Goal: Check status: Check status

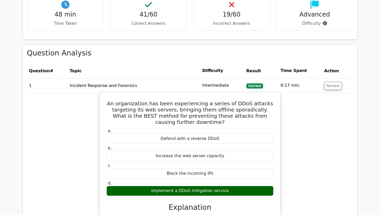
scroll to position [554, 0]
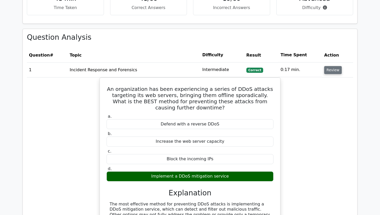
click at [336, 66] on button "Review" at bounding box center [333, 70] width 18 height 8
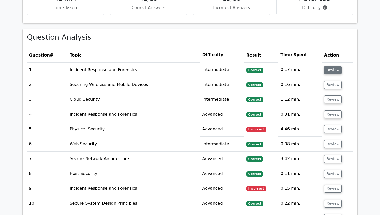
click at [327, 66] on button "Review" at bounding box center [333, 70] width 18 height 8
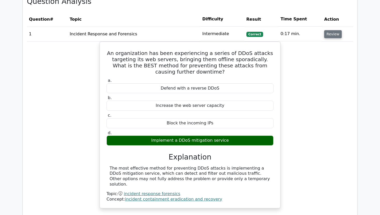
scroll to position [591, 0]
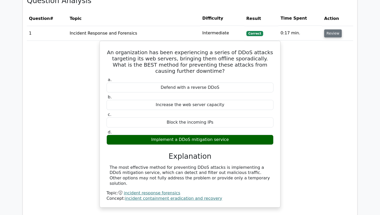
click at [335, 29] on button "Review" at bounding box center [333, 33] width 18 height 8
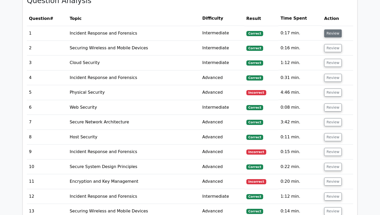
click at [333, 29] on button "Review" at bounding box center [333, 33] width 18 height 8
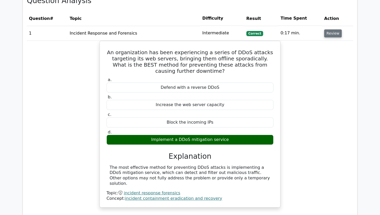
click at [336, 29] on button "Review" at bounding box center [333, 33] width 18 height 8
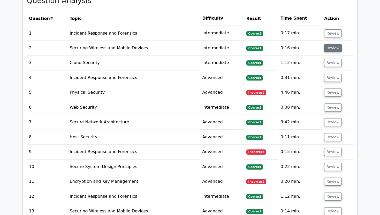
click at [334, 44] on button "Review" at bounding box center [333, 48] width 18 height 8
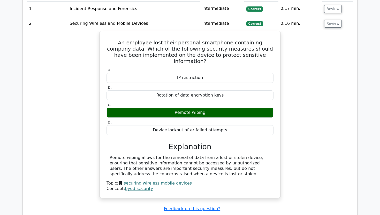
scroll to position [616, 0]
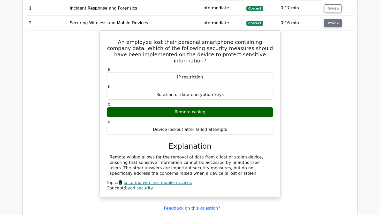
click at [330, 19] on button "Review" at bounding box center [333, 23] width 18 height 8
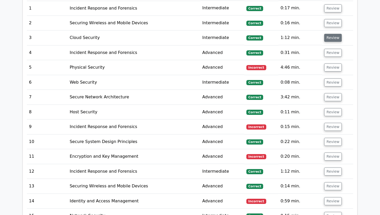
click at [330, 34] on button "Review" at bounding box center [333, 38] width 18 height 8
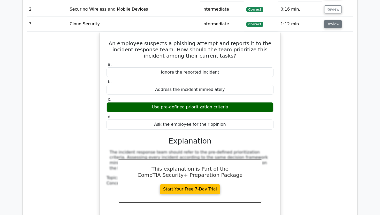
scroll to position [631, 0]
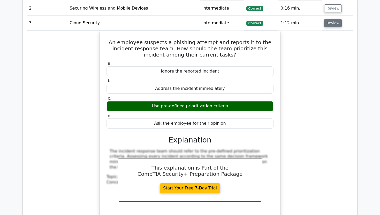
click at [330, 19] on button "Review" at bounding box center [333, 23] width 18 height 8
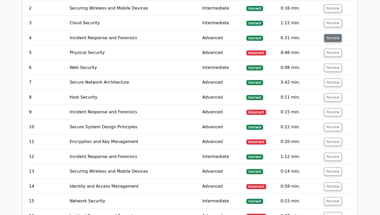
click at [328, 34] on button "Review" at bounding box center [333, 38] width 18 height 8
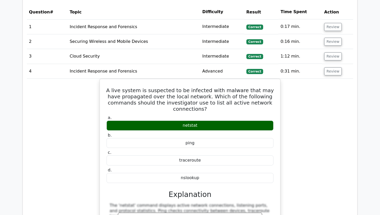
scroll to position [593, 0]
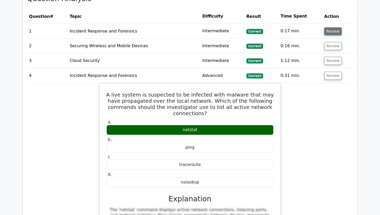
click at [328, 27] on button "Review" at bounding box center [333, 31] width 18 height 8
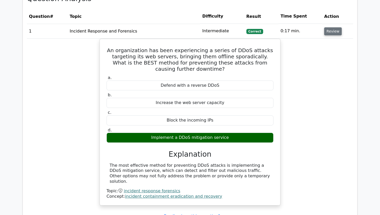
click at [328, 27] on button "Review" at bounding box center [333, 31] width 18 height 8
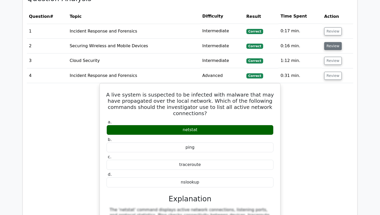
click at [328, 42] on button "Review" at bounding box center [333, 46] width 18 height 8
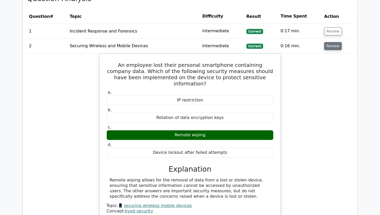
click at [328, 42] on button "Review" at bounding box center [333, 46] width 18 height 8
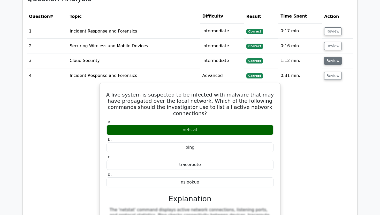
click at [326, 57] on button "Review" at bounding box center [333, 61] width 18 height 8
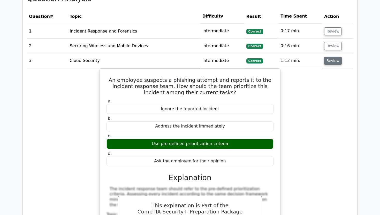
click at [326, 57] on button "Review" at bounding box center [333, 61] width 18 height 8
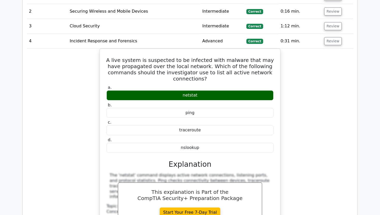
scroll to position [643, 0]
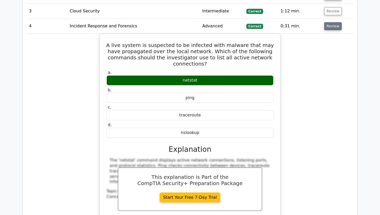
click at [329, 22] on button "Review" at bounding box center [333, 26] width 18 height 8
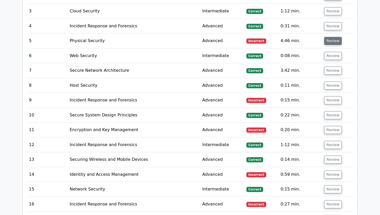
click at [329, 37] on button "Review" at bounding box center [333, 41] width 18 height 8
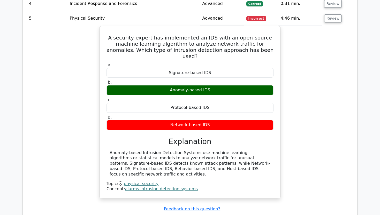
scroll to position [660, 0]
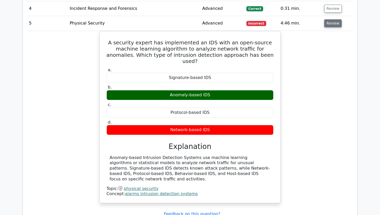
click at [330, 19] on button "Review" at bounding box center [333, 23] width 18 height 8
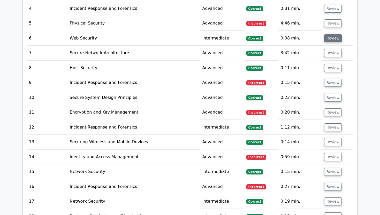
click at [327, 34] on button "Review" at bounding box center [333, 38] width 18 height 8
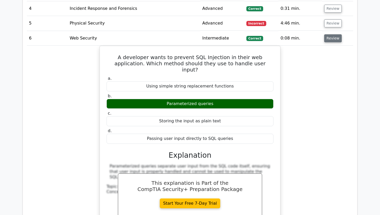
click at [327, 34] on button "Review" at bounding box center [333, 38] width 18 height 8
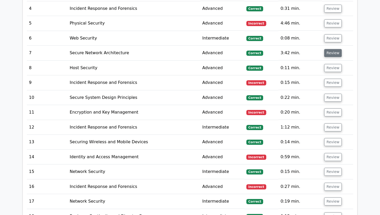
click at [327, 49] on button "Review" at bounding box center [333, 53] width 18 height 8
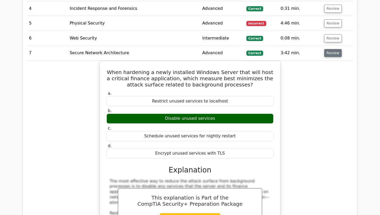
click at [327, 49] on button "Review" at bounding box center [333, 53] width 18 height 8
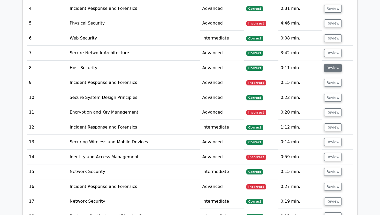
click at [327, 64] on button "Review" at bounding box center [333, 68] width 18 height 8
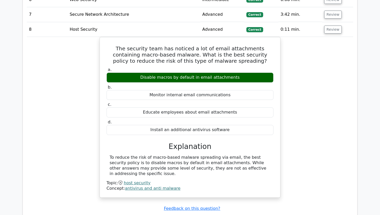
scroll to position [702, 0]
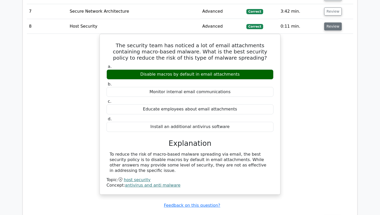
click at [334, 22] on button "Review" at bounding box center [333, 26] width 18 height 8
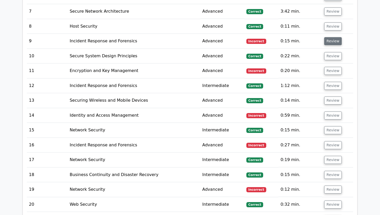
click at [330, 37] on button "Review" at bounding box center [333, 41] width 18 height 8
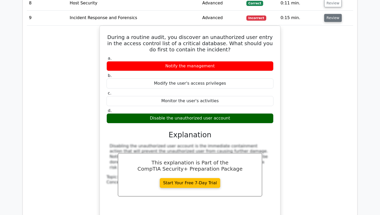
scroll to position [726, 0]
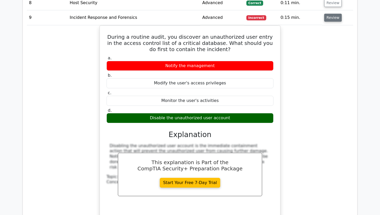
click at [328, 14] on button "Review" at bounding box center [333, 18] width 18 height 8
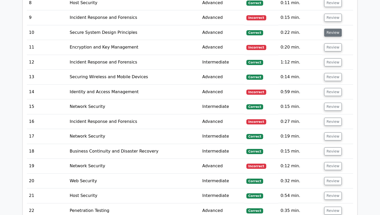
click at [329, 29] on button "Review" at bounding box center [333, 33] width 18 height 8
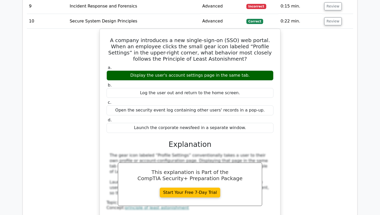
scroll to position [737, 0]
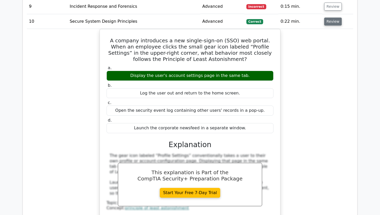
click at [330, 18] on button "Review" at bounding box center [333, 22] width 18 height 8
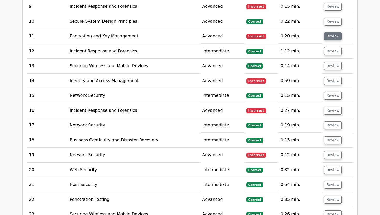
click at [328, 32] on button "Review" at bounding box center [333, 36] width 18 height 8
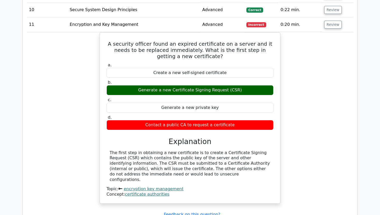
scroll to position [749, 0]
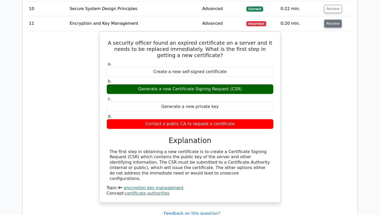
click at [336, 20] on button "Review" at bounding box center [333, 24] width 18 height 8
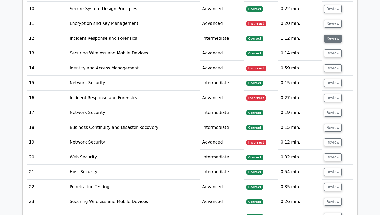
click at [330, 35] on button "Review" at bounding box center [333, 39] width 18 height 8
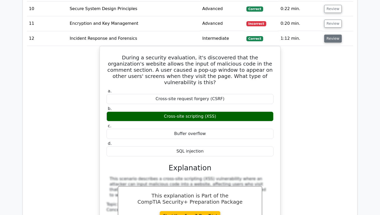
click at [330, 35] on button "Review" at bounding box center [333, 39] width 18 height 8
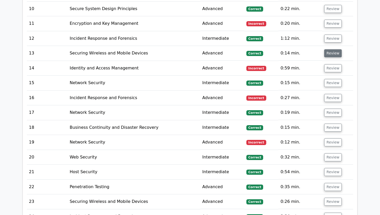
click at [331, 49] on button "Review" at bounding box center [333, 53] width 18 height 8
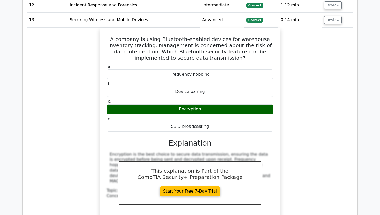
scroll to position [783, 0]
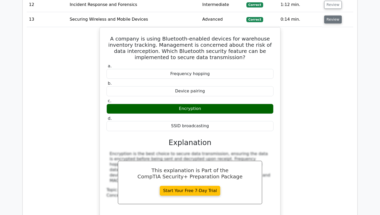
click at [326, 16] on button "Review" at bounding box center [333, 20] width 18 height 8
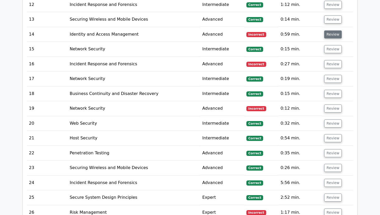
click at [326, 31] on button "Review" at bounding box center [333, 35] width 18 height 8
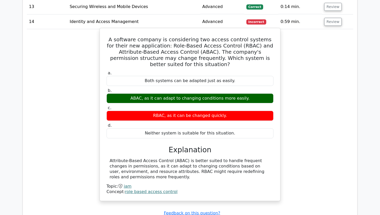
scroll to position [796, 0]
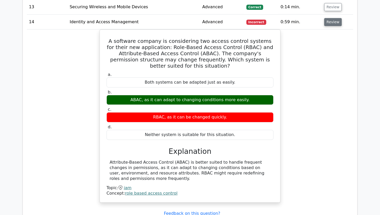
click at [328, 18] on button "Review" at bounding box center [333, 22] width 18 height 8
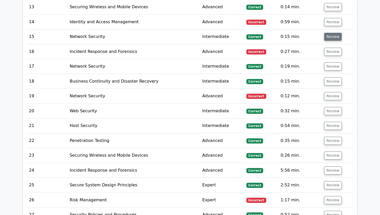
click at [329, 33] on button "Review" at bounding box center [333, 37] width 18 height 8
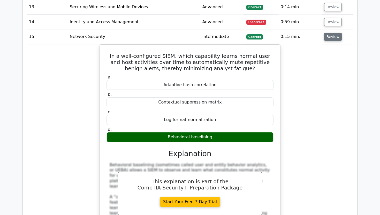
scroll to position [816, 0]
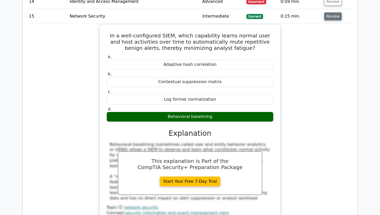
click at [338, 12] on button "Review" at bounding box center [333, 16] width 18 height 8
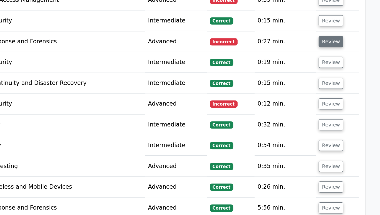
scroll to position [811, 0]
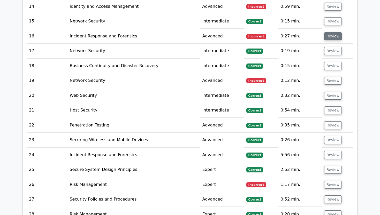
click at [327, 32] on button "Review" at bounding box center [333, 36] width 18 height 8
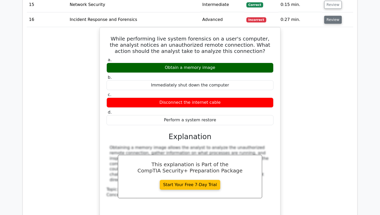
scroll to position [827, 0]
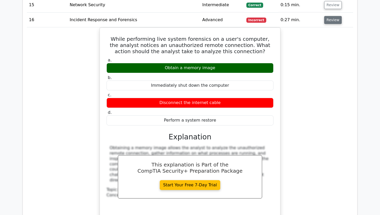
click at [335, 16] on button "Review" at bounding box center [333, 20] width 18 height 8
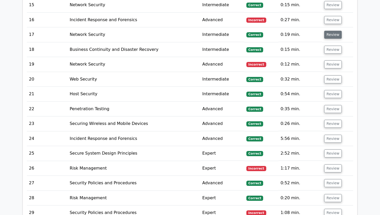
click at [330, 31] on button "Review" at bounding box center [333, 35] width 18 height 8
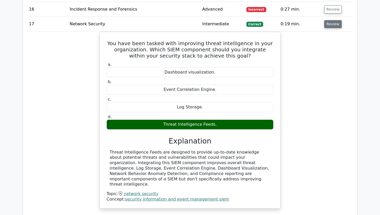
scroll to position [839, 0]
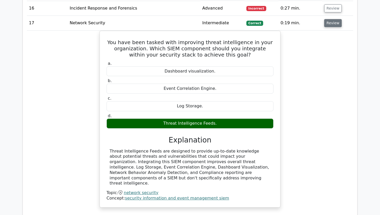
click at [329, 19] on button "Review" at bounding box center [333, 23] width 18 height 8
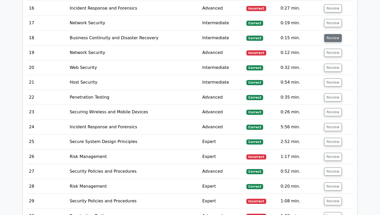
click at [334, 34] on button "Review" at bounding box center [333, 38] width 18 height 8
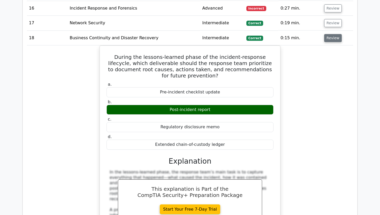
click at [334, 34] on button "Review" at bounding box center [333, 38] width 18 height 8
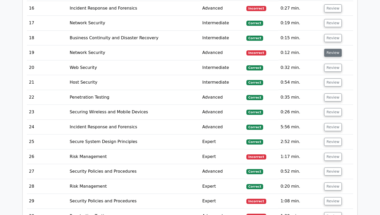
click at [334, 49] on button "Review" at bounding box center [333, 53] width 18 height 8
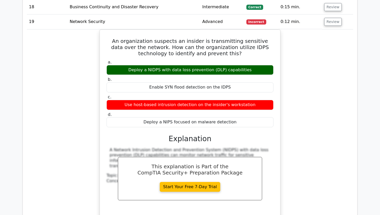
scroll to position [871, 0]
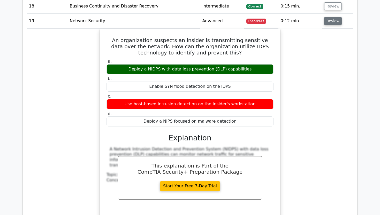
click at [330, 17] on button "Review" at bounding box center [333, 21] width 18 height 8
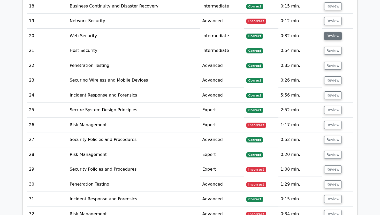
click at [328, 32] on button "Review" at bounding box center [333, 36] width 18 height 8
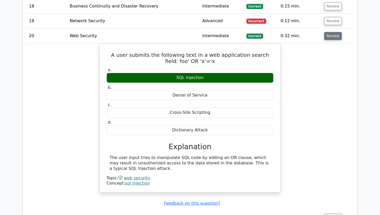
click at [329, 32] on button "Review" at bounding box center [333, 36] width 18 height 8
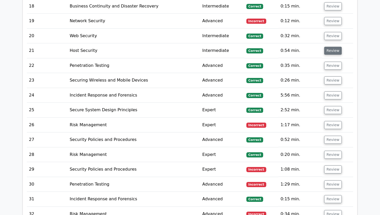
click at [326, 47] on button "Review" at bounding box center [333, 51] width 18 height 8
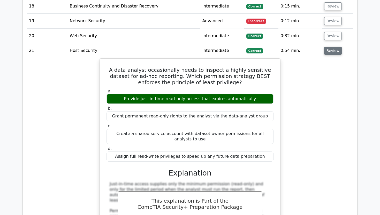
click at [329, 47] on button "Review" at bounding box center [333, 51] width 18 height 8
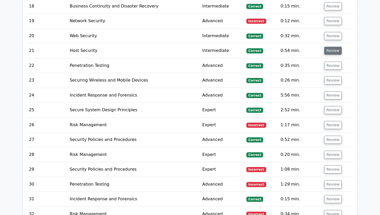
click at [329, 47] on button "Review" at bounding box center [333, 51] width 18 height 8
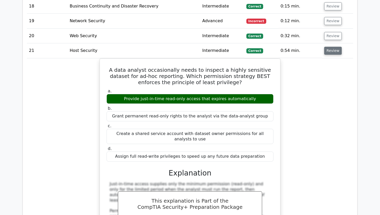
click at [329, 47] on button "Review" at bounding box center [333, 51] width 18 height 8
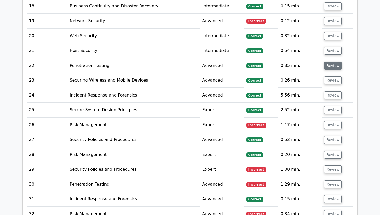
click at [326, 62] on button "Review" at bounding box center [333, 66] width 18 height 8
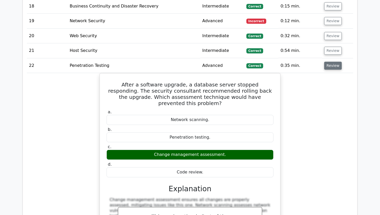
click at [333, 62] on button "Review" at bounding box center [333, 66] width 18 height 8
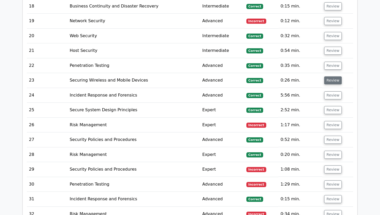
click at [331, 77] on button "Review" at bounding box center [333, 81] width 18 height 8
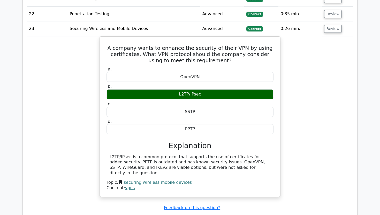
scroll to position [923, 0]
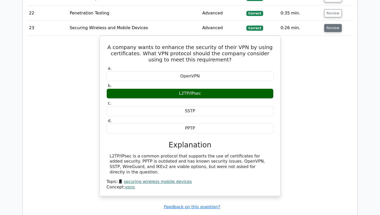
click at [331, 24] on button "Review" at bounding box center [333, 28] width 18 height 8
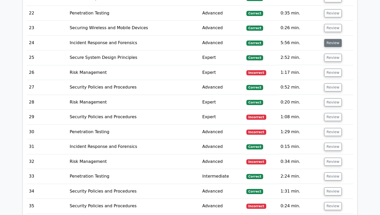
click at [327, 39] on button "Review" at bounding box center [333, 43] width 18 height 8
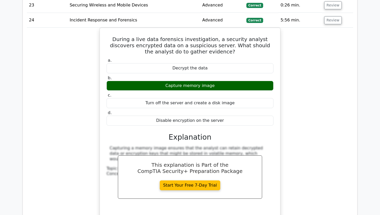
scroll to position [946, 0]
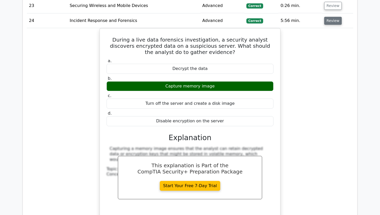
click at [330, 17] on button "Review" at bounding box center [333, 21] width 18 height 8
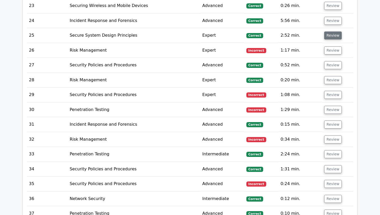
click at [328, 32] on button "Review" at bounding box center [333, 36] width 18 height 8
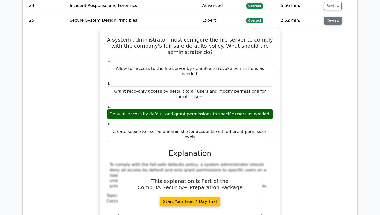
scroll to position [961, 0]
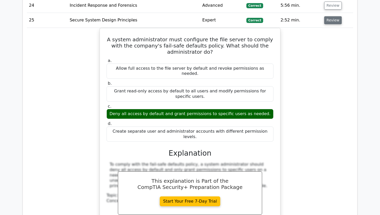
click at [331, 16] on button "Review" at bounding box center [333, 20] width 18 height 8
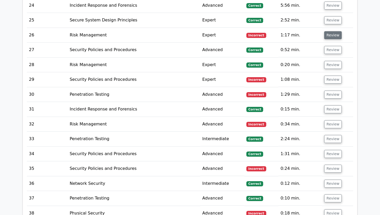
click at [329, 31] on button "Review" at bounding box center [333, 35] width 18 height 8
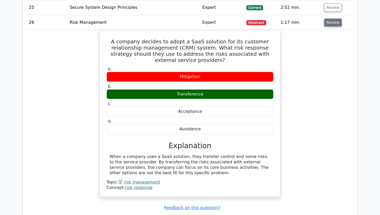
scroll to position [975, 0]
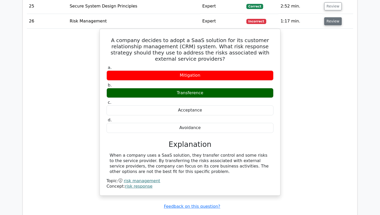
click at [329, 17] on button "Review" at bounding box center [333, 21] width 18 height 8
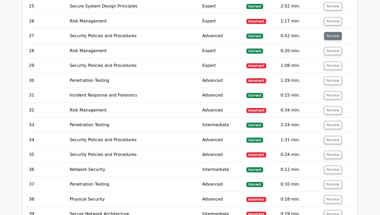
click at [329, 32] on button "Review" at bounding box center [333, 36] width 18 height 8
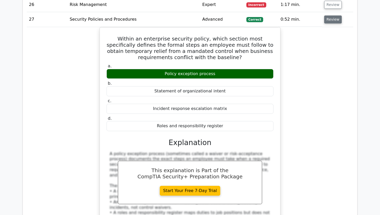
scroll to position [992, 0]
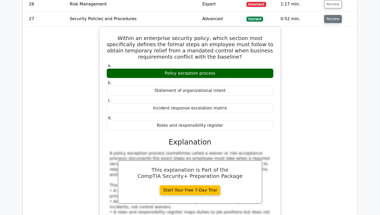
click at [324, 15] on button "Review" at bounding box center [333, 19] width 18 height 8
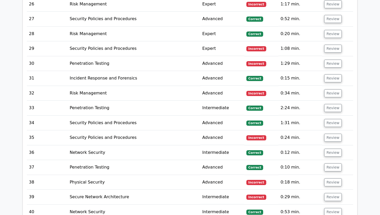
click at [323, 27] on td "Review" at bounding box center [337, 34] width 31 height 15
click at [324, 30] on button "Review" at bounding box center [333, 34] width 18 height 8
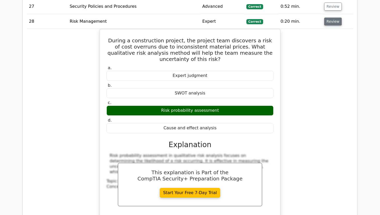
scroll to position [1006, 0]
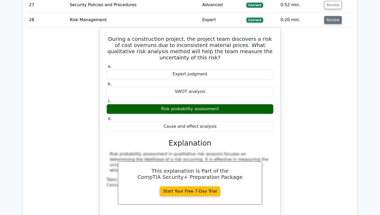
click at [328, 16] on button "Review" at bounding box center [333, 20] width 18 height 8
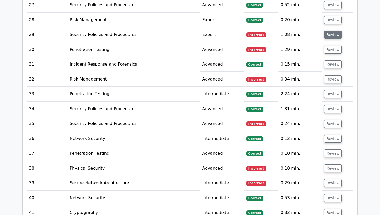
click at [327, 31] on button "Review" at bounding box center [333, 35] width 18 height 8
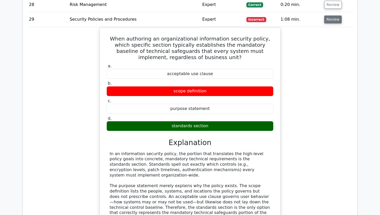
scroll to position [1022, 0]
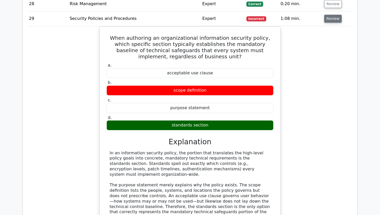
click at [330, 15] on button "Review" at bounding box center [333, 19] width 18 height 8
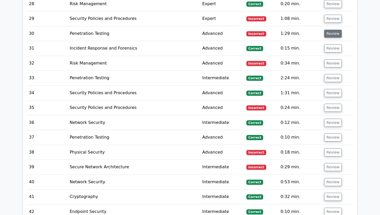
click at [329, 30] on button "Review" at bounding box center [333, 34] width 18 height 8
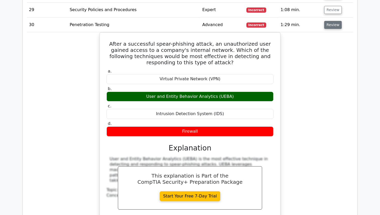
scroll to position [1034, 0]
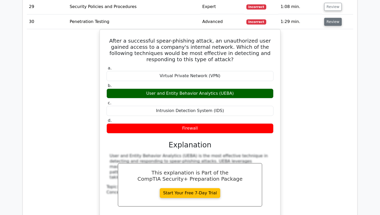
click at [330, 18] on button "Review" at bounding box center [333, 22] width 18 height 8
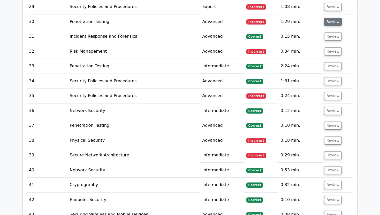
click at [330, 18] on button "Review" at bounding box center [333, 22] width 18 height 8
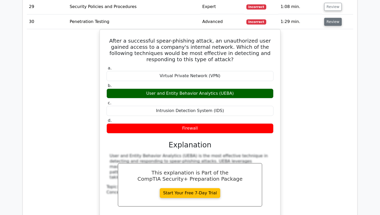
click at [330, 18] on button "Review" at bounding box center [333, 22] width 18 height 8
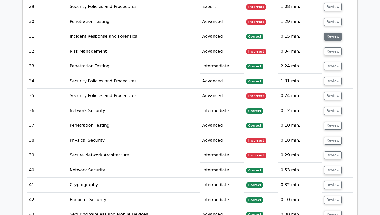
click at [328, 33] on button "Review" at bounding box center [333, 37] width 18 height 8
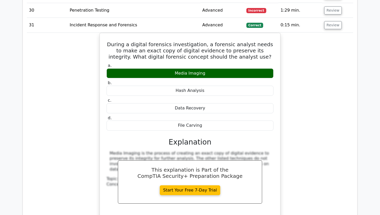
scroll to position [1046, 0]
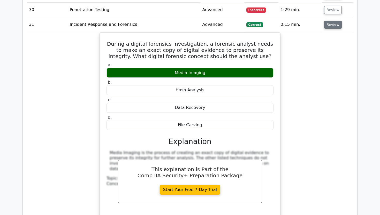
click at [328, 21] on button "Review" at bounding box center [333, 25] width 18 height 8
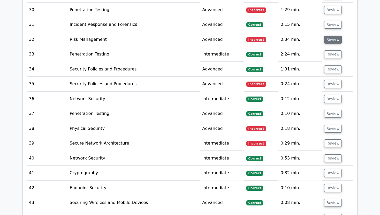
click at [328, 36] on button "Review" at bounding box center [333, 40] width 18 height 8
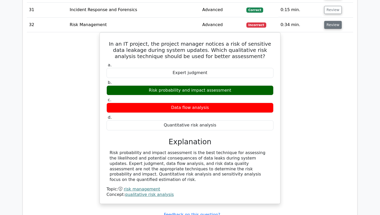
scroll to position [1061, 0]
